Goal: Task Accomplishment & Management: Complete application form

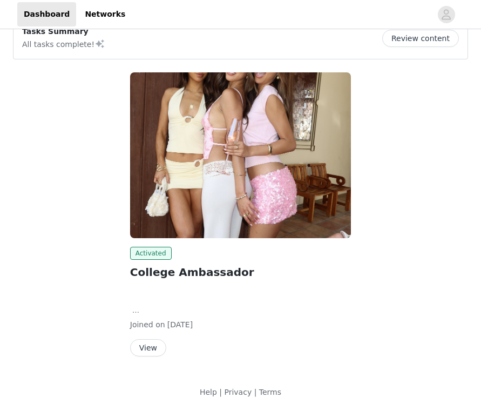
scroll to position [23, 0]
click at [147, 349] on button "View" at bounding box center [148, 347] width 36 height 17
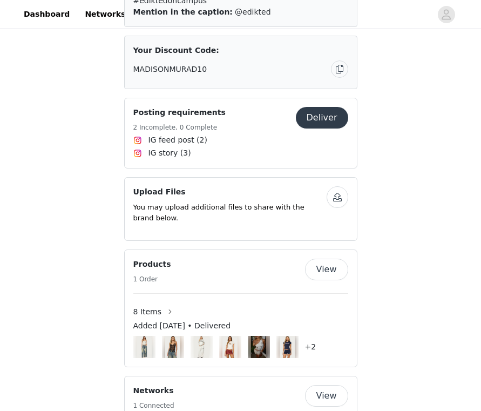
scroll to position [763, 0]
click at [323, 112] on button "Deliver" at bounding box center [322, 117] width 52 height 22
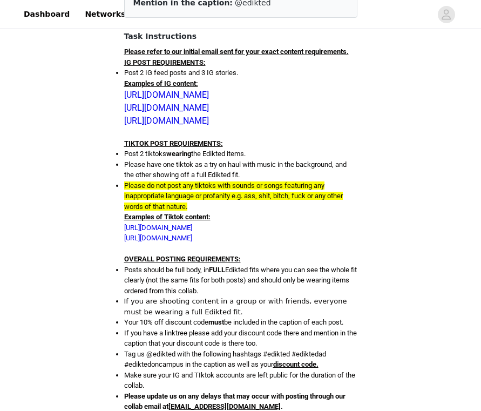
scroll to position [178, 0]
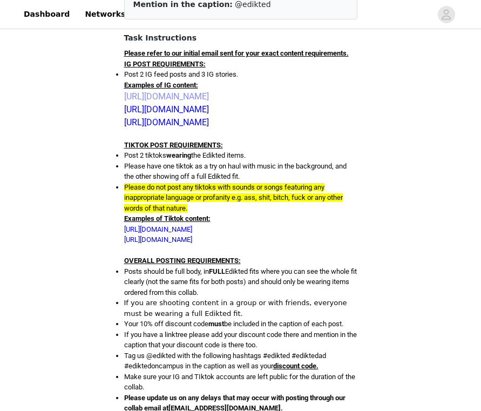
click at [209, 101] on link "[URL][DOMAIN_NAME]" at bounding box center [166, 96] width 85 height 10
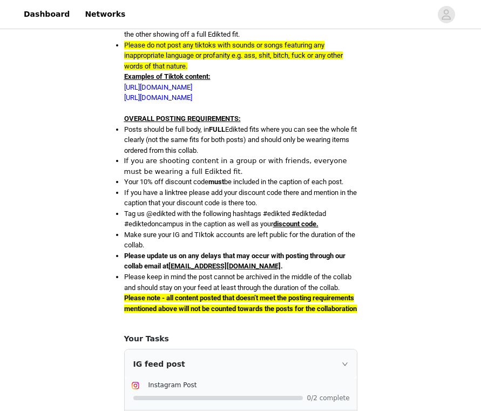
scroll to position [322, 0]
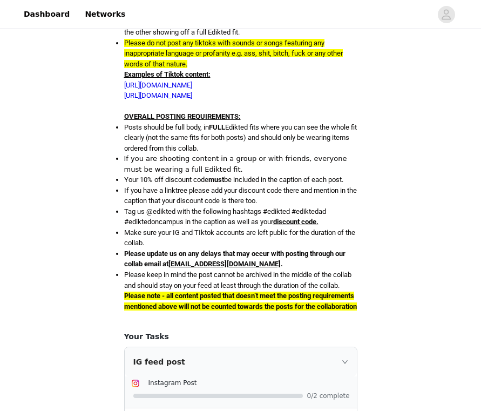
click at [270, 268] on span "[EMAIL_ADDRESS][DOMAIN_NAME]" at bounding box center [224, 264] width 112 height 8
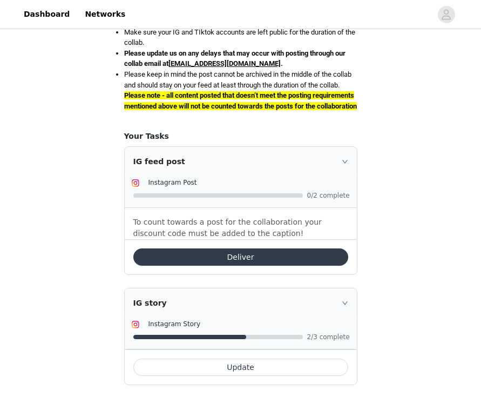
scroll to position [556, 0]
click at [258, 255] on button "Deliver" at bounding box center [240, 256] width 215 height 17
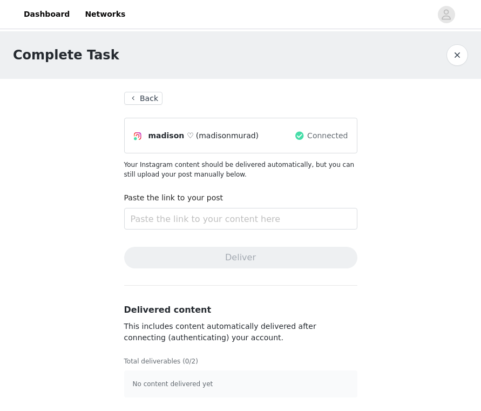
click at [130, 94] on button "Back" at bounding box center [143, 98] width 39 height 13
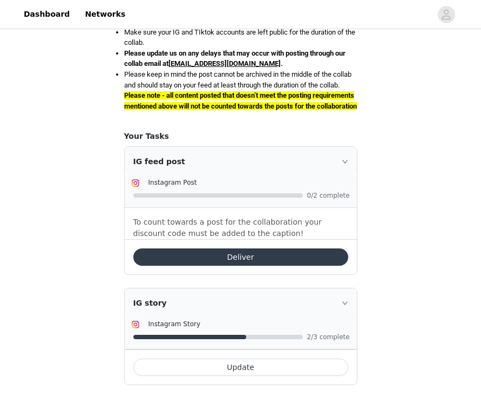
scroll to position [556, 0]
click at [295, 250] on button "Deliver" at bounding box center [240, 256] width 215 height 17
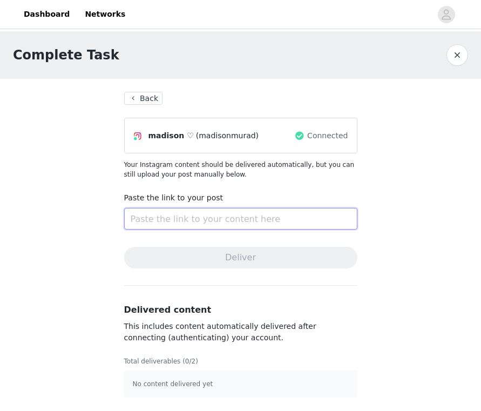
click at [175, 222] on input "text" at bounding box center [240, 219] width 233 height 22
paste input "[URL][DOMAIN_NAME]"
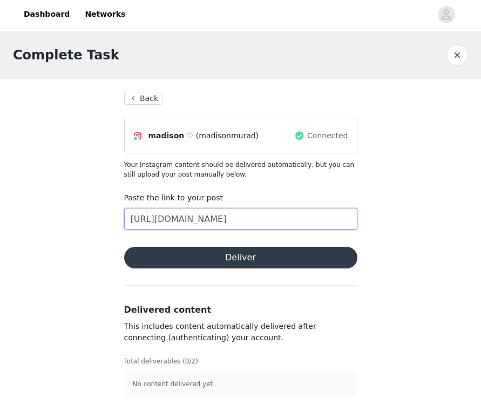
type input "[URL][DOMAIN_NAME]"
click at [189, 256] on button "Deliver" at bounding box center [240, 258] width 233 height 22
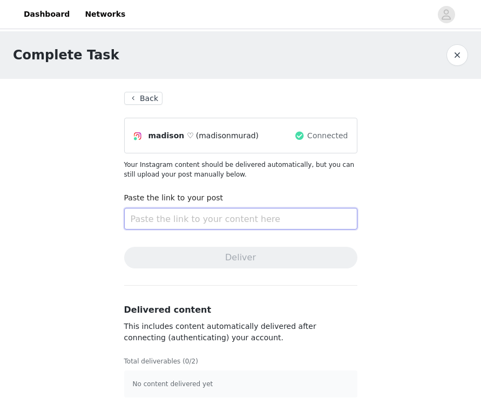
click at [224, 208] on input "text" at bounding box center [240, 219] width 233 height 22
paste input "[URL][DOMAIN_NAME]"
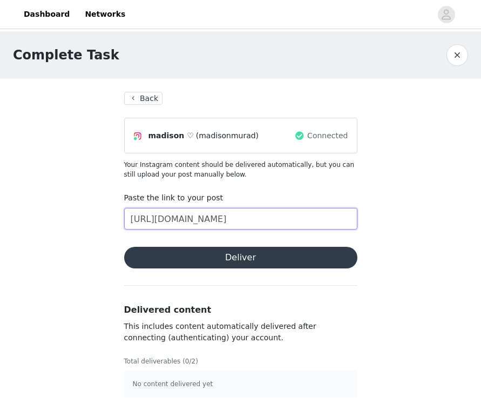
type input "[URL][DOMAIN_NAME]"
click at [242, 252] on button "Deliver" at bounding box center [240, 258] width 233 height 22
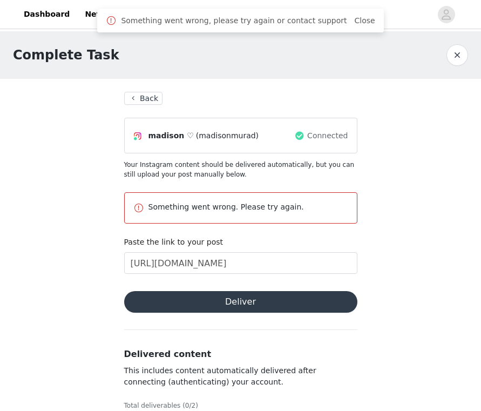
click at [137, 96] on button "Back" at bounding box center [143, 98] width 39 height 13
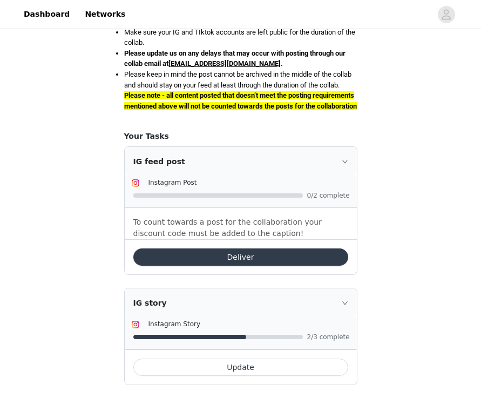
scroll to position [556, 0]
click at [218, 260] on button "Deliver" at bounding box center [240, 256] width 215 height 17
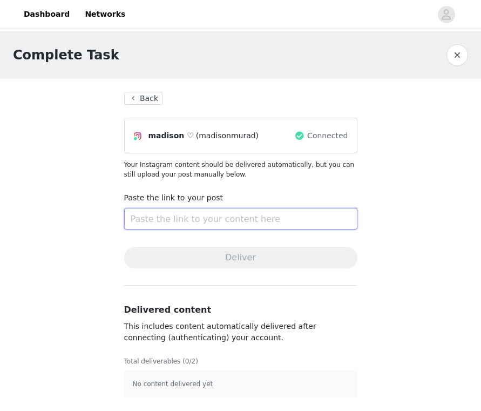
click at [195, 226] on input "text" at bounding box center [240, 219] width 233 height 22
paste input "[URL][DOMAIN_NAME]"
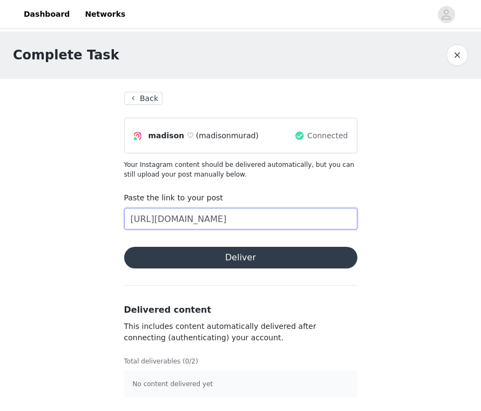
type input "[URL][DOMAIN_NAME]"
click at [215, 262] on button "Deliver" at bounding box center [240, 258] width 233 height 22
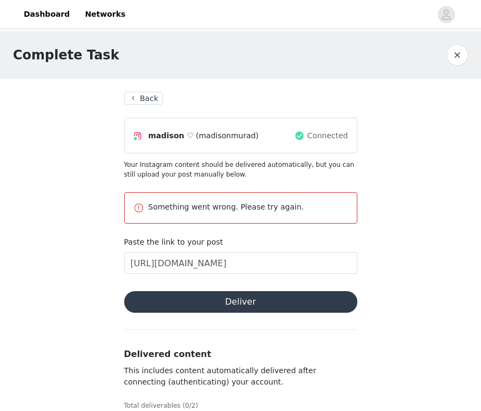
click at [198, 292] on button "Deliver" at bounding box center [240, 302] width 233 height 22
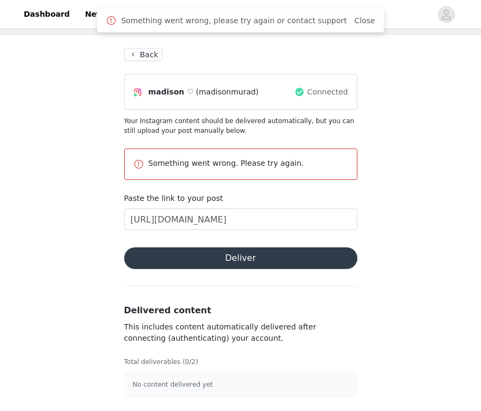
scroll to position [44, 0]
click at [239, 380] on p "No content delivered yet" at bounding box center [241, 385] width 216 height 10
click at [307, 100] on div "Connected" at bounding box center [320, 91] width 53 height 17
click at [158, 89] on span "madison ♡" at bounding box center [170, 91] width 45 height 11
click at [136, 92] on img at bounding box center [137, 92] width 9 height 9
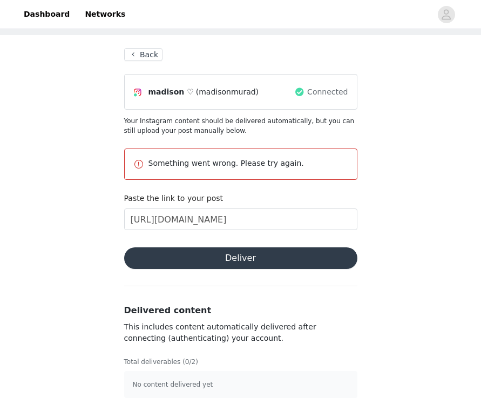
click at [135, 58] on button "Back" at bounding box center [143, 54] width 39 height 13
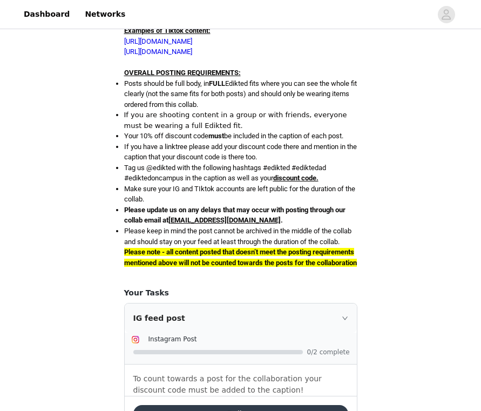
scroll to position [366, 0]
